Goal: Task Accomplishment & Management: Manage account settings

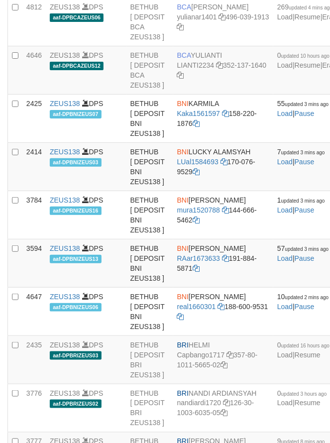
click at [201, 46] on td "BCA [PERSON_NAME] yulianar1401 496-039-1913" at bounding box center [223, 22] width 100 height 48
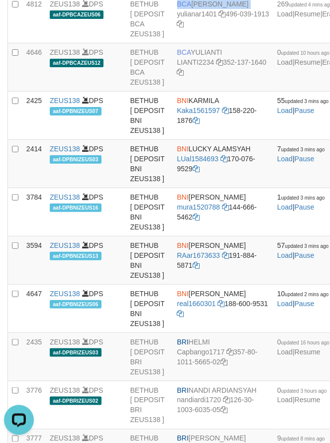
drag, startPoint x: 229, startPoint y: 174, endPoint x: 237, endPoint y: 173, distance: 7.5
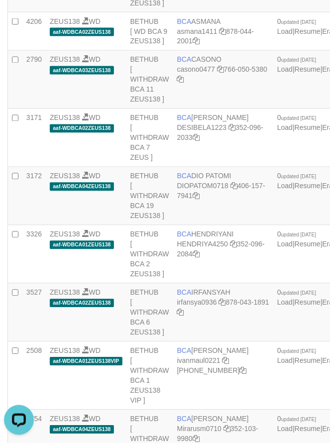
scroll to position [56, 0]
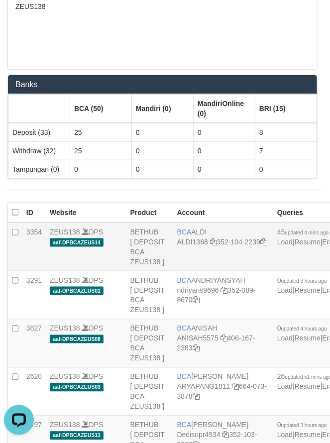
click at [191, 223] on td "BCA ALDI ALDI1368 352-104-2239" at bounding box center [223, 247] width 100 height 49
copy td "BCA ALDI"
